Goal: Task Accomplishment & Management: Manage account settings

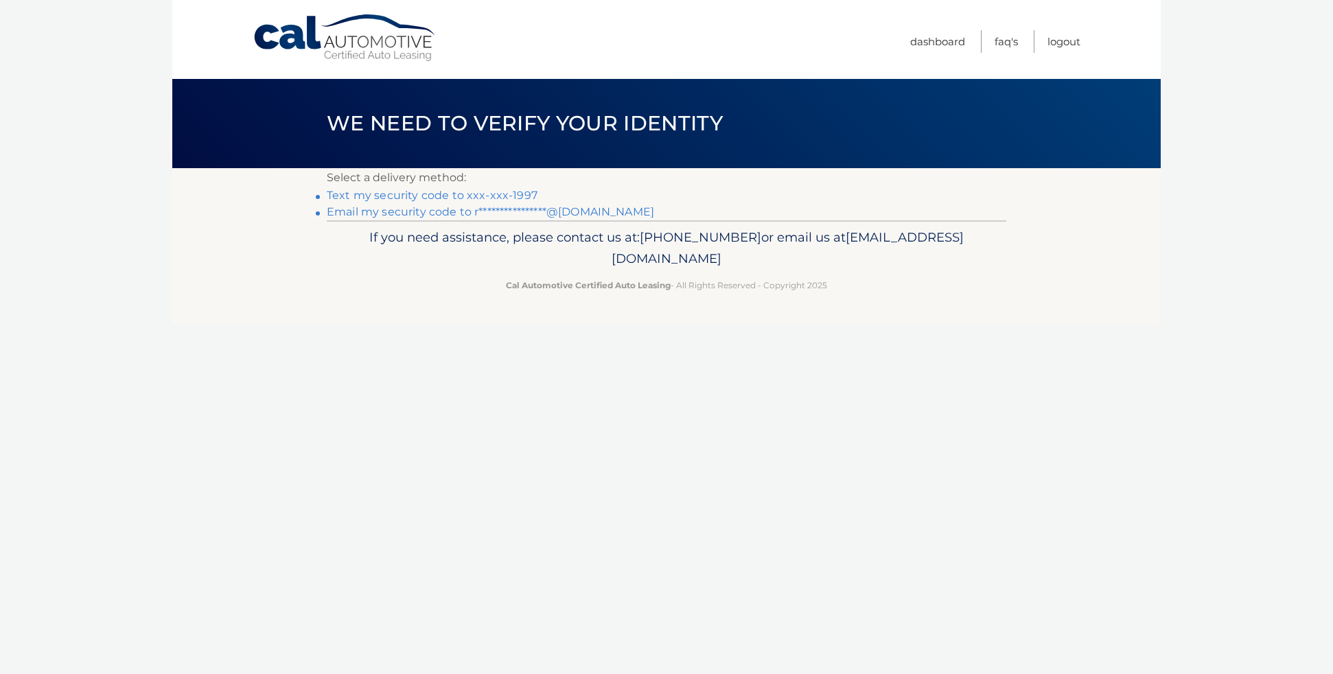
click at [360, 194] on link "Text my security code to xxx-xxx-1997" at bounding box center [432, 195] width 211 height 13
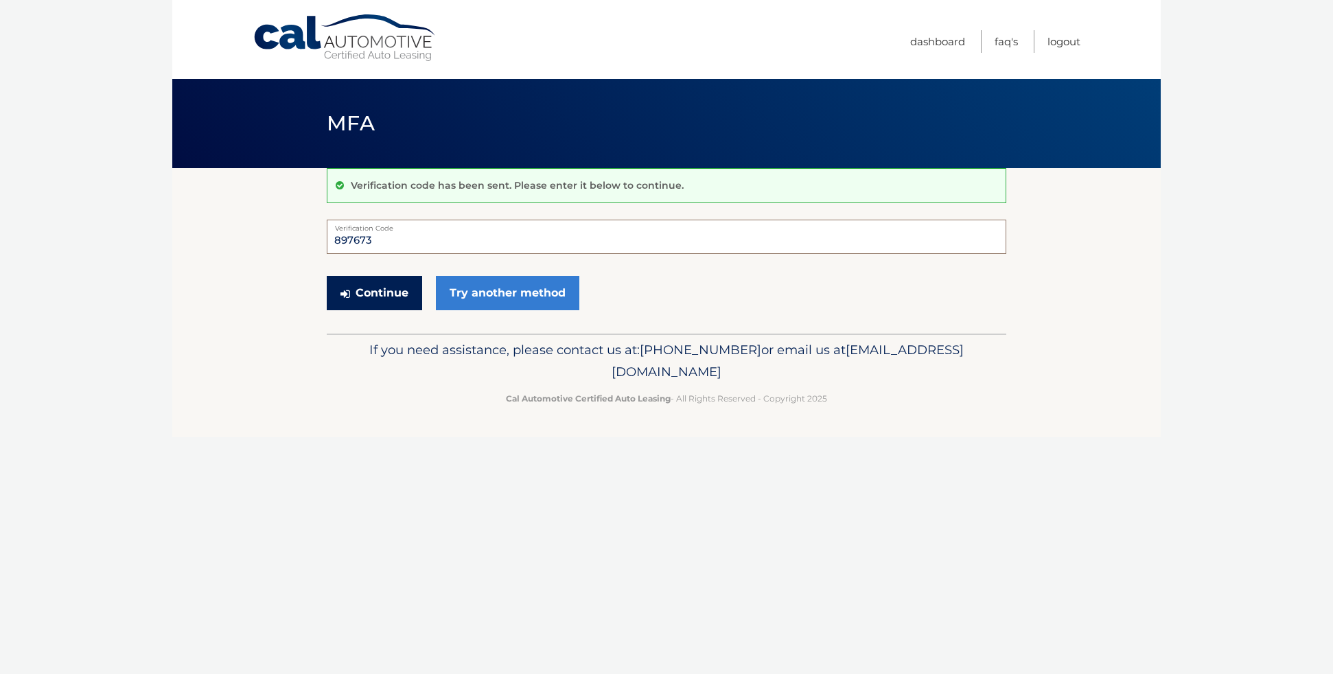
type input "897673"
click at [388, 296] on button "Continue" at bounding box center [374, 293] width 95 height 34
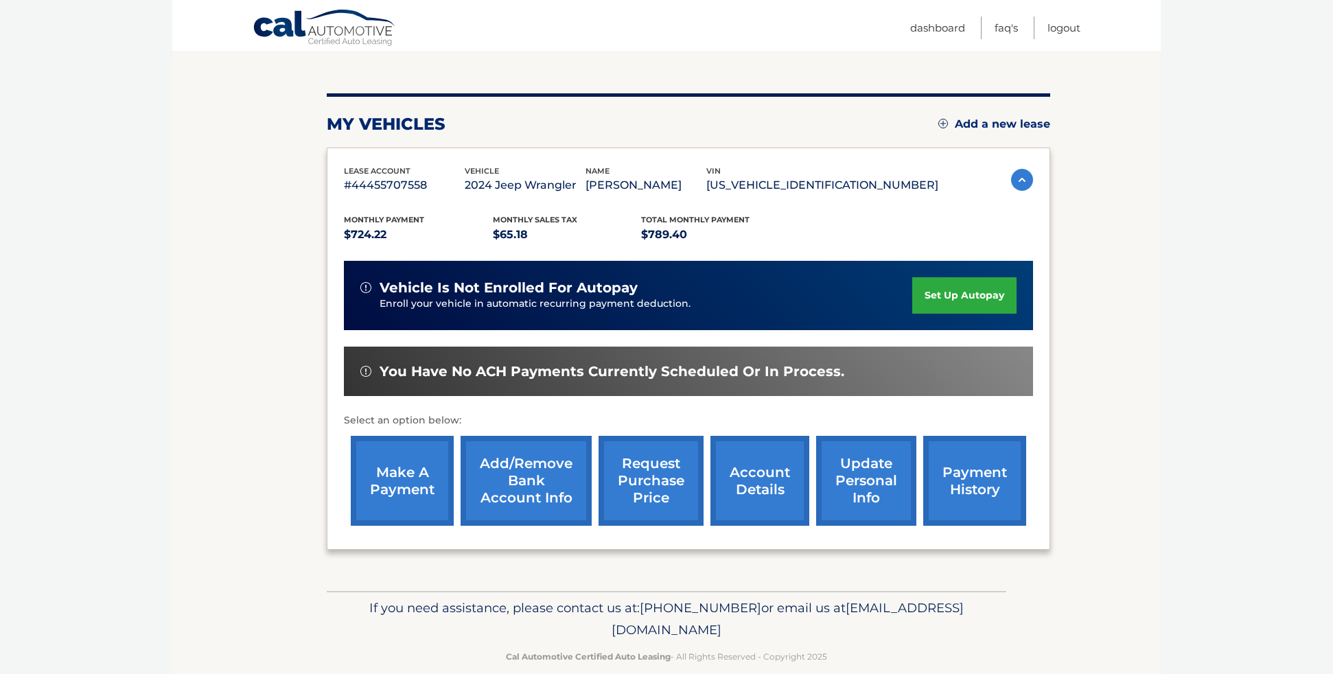
scroll to position [146, 0]
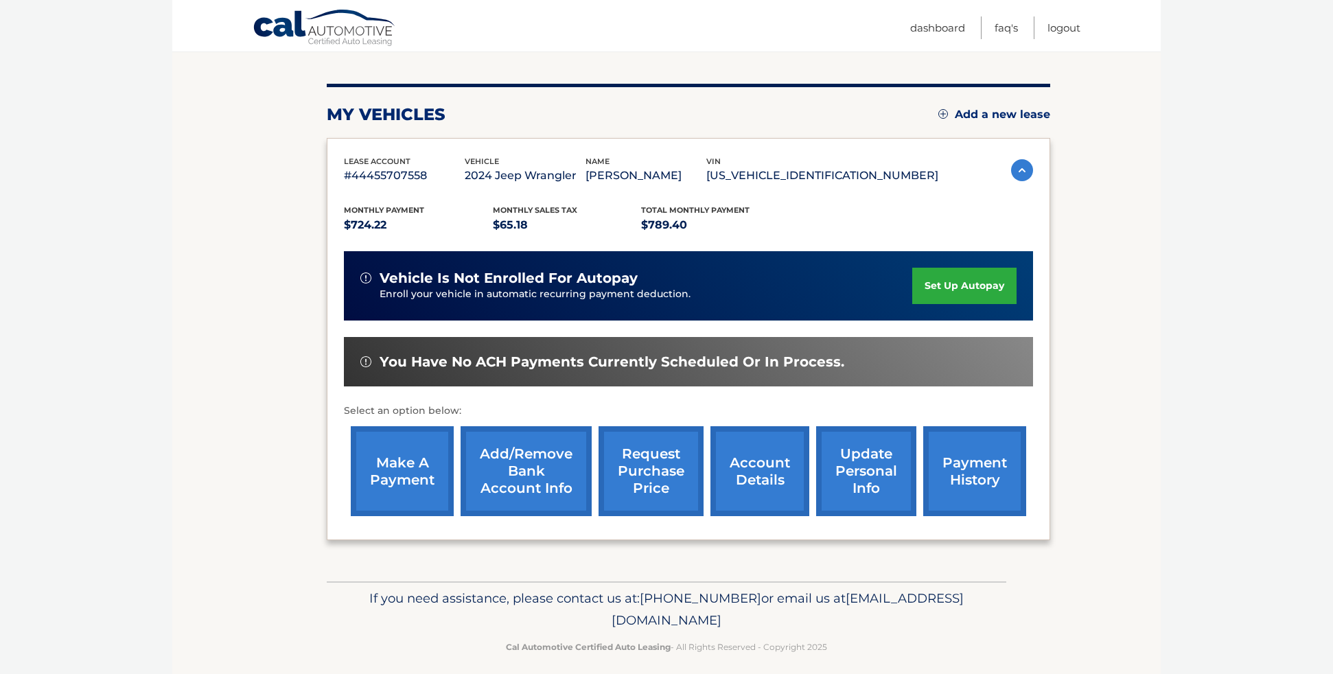
click at [406, 472] on link "make a payment" at bounding box center [402, 471] width 103 height 90
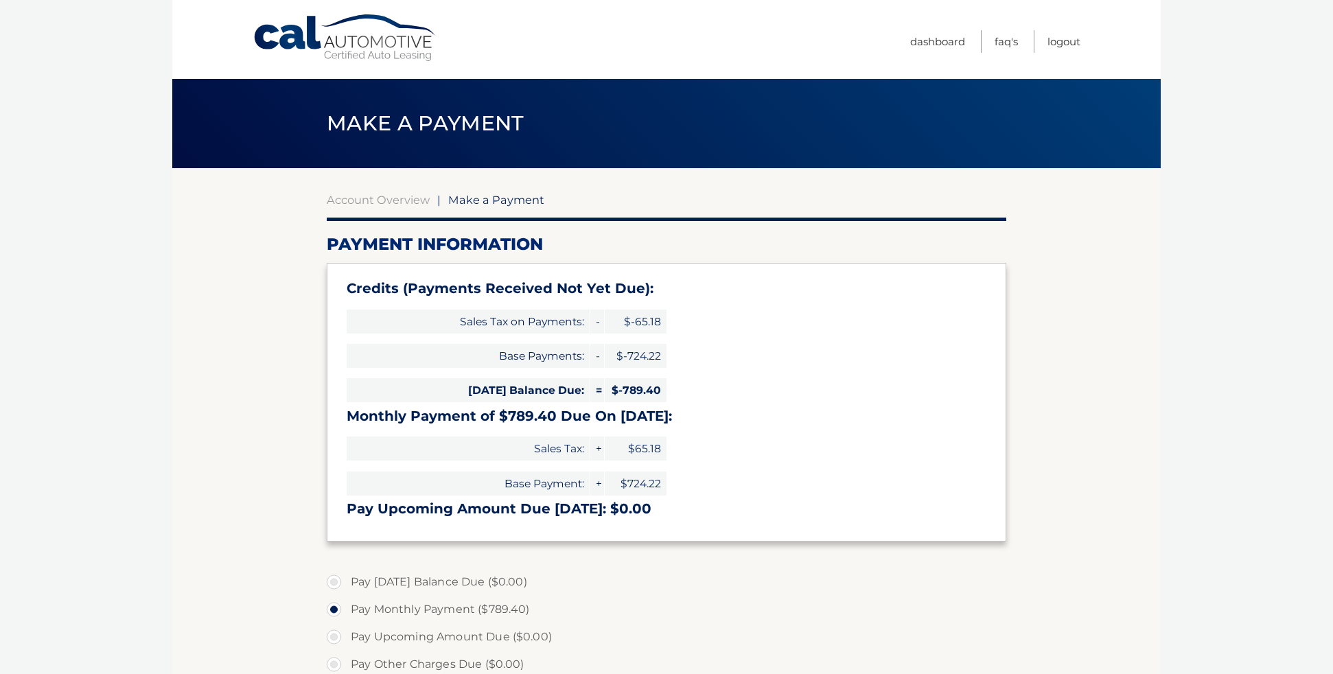
select select "ZGIyNTIxMmItNjc4OS00NDgxLThhNWYtZDNjYjY5MTUzNWY5"
click at [1071, 39] on link "Logout" at bounding box center [1063, 41] width 33 height 23
